Goal: Navigation & Orientation: Understand site structure

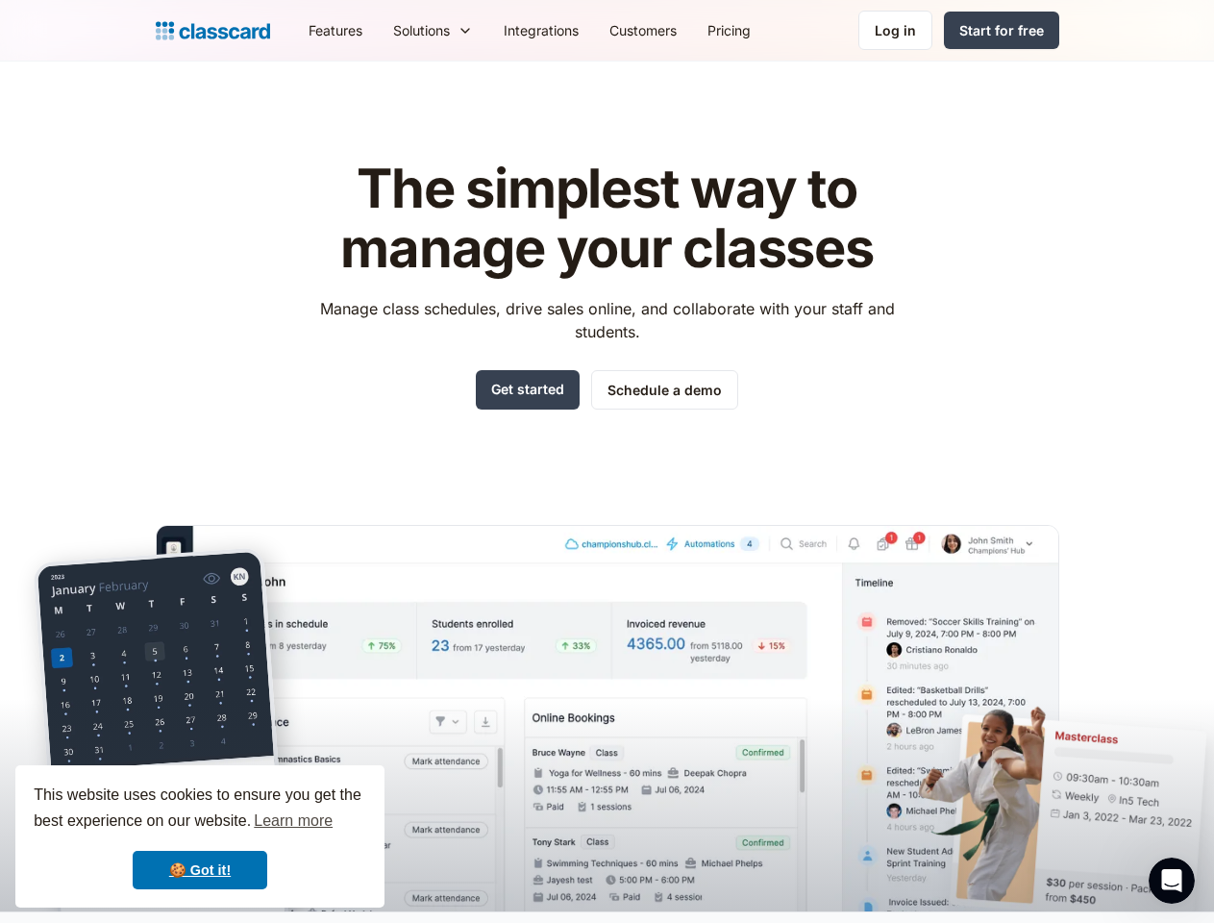
click at [607, 462] on div "The simplest way to manage your classes Manage class schedules, drive sales onl…" at bounding box center [608, 520] width 904 height 783
click at [200, 837] on div "This website uses cookies to ensure you get the best experience on our website.…" at bounding box center [199, 836] width 369 height 142
click at [676, 30] on nav "Features Resources Blog The latest industry news, updates and info. Customer st…" at bounding box center [676, 30] width 766 height 43
click at [378, 30] on div "Solutions Sports academy Swim school Dance studio Gymnastics Music school Marti…" at bounding box center [433, 30] width 111 height 43
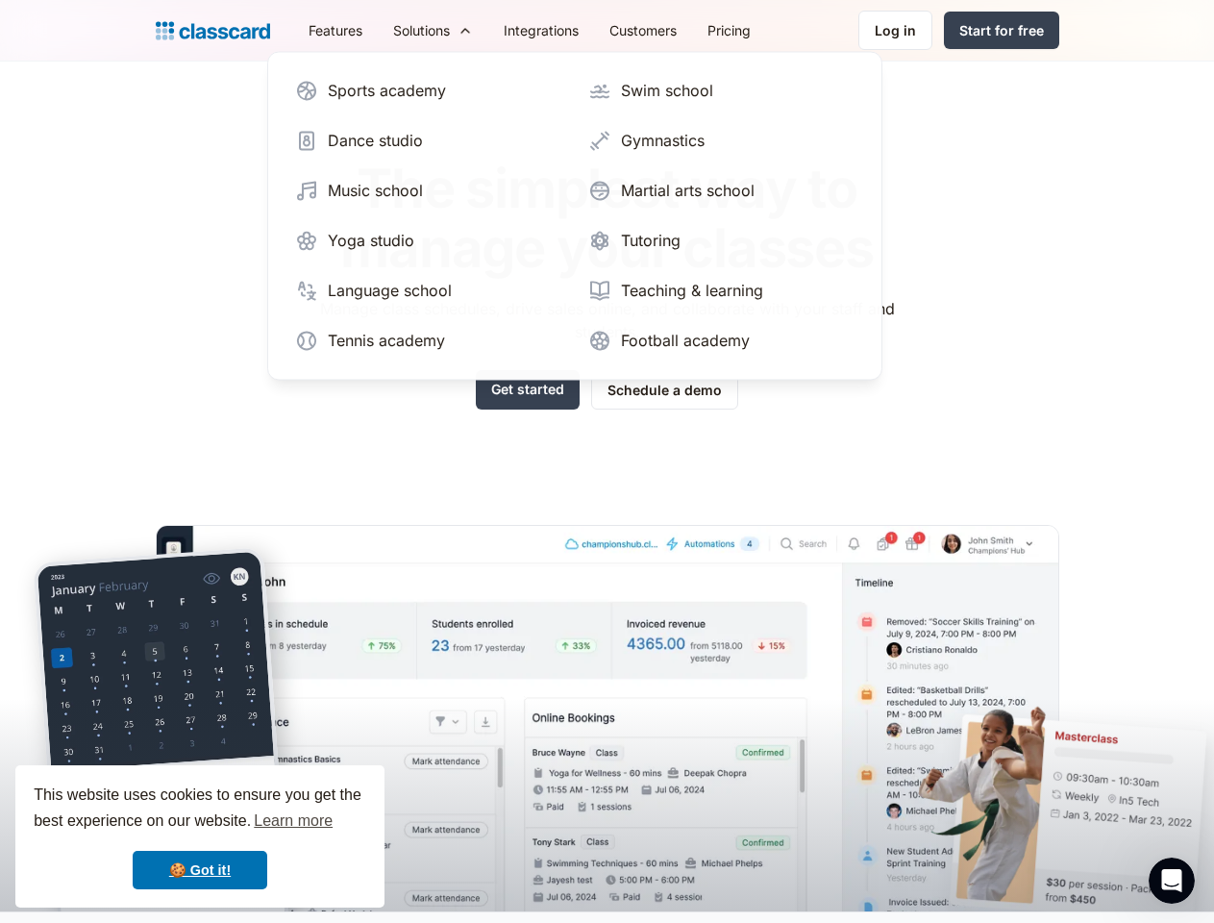
click at [1172, 881] on icon "Open Intercom Messenger" at bounding box center [1173, 881] width 32 height 32
